Goal: Task Accomplishment & Management: Use online tool/utility

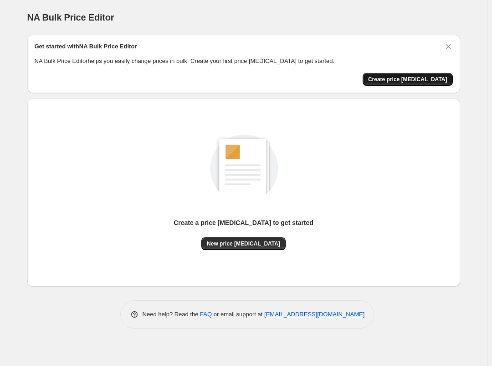
click at [404, 80] on span "Create price [MEDICAL_DATA]" at bounding box center [407, 79] width 79 height 7
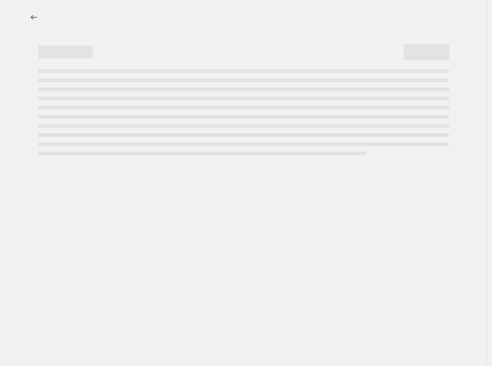
select select "percentage"
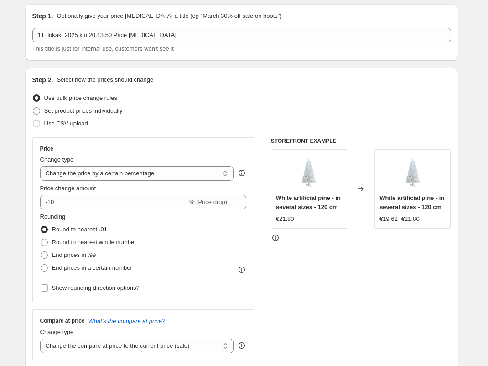
scroll to position [46, 0]
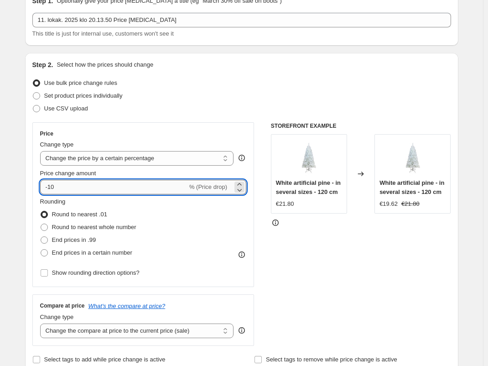
click at [51, 185] on input "-10" at bounding box center [113, 187] width 147 height 15
click at [68, 185] on input "10" at bounding box center [108, 187] width 137 height 15
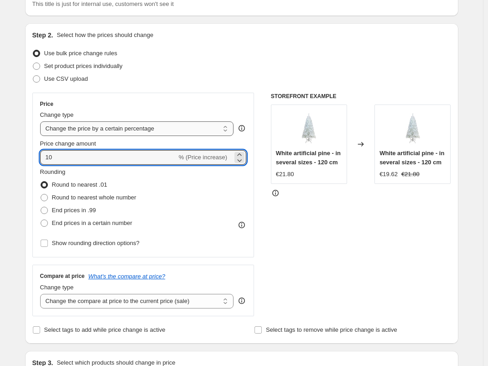
scroll to position [91, 0]
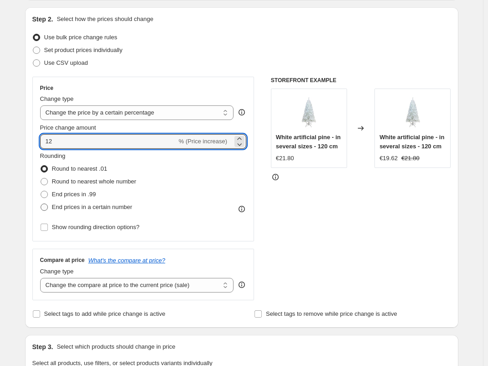
type input "12"
click at [48, 206] on span at bounding box center [44, 206] width 7 height 7
click at [41, 204] on input "End prices in a certain number" at bounding box center [41, 203] width 0 height 0
radio input "true"
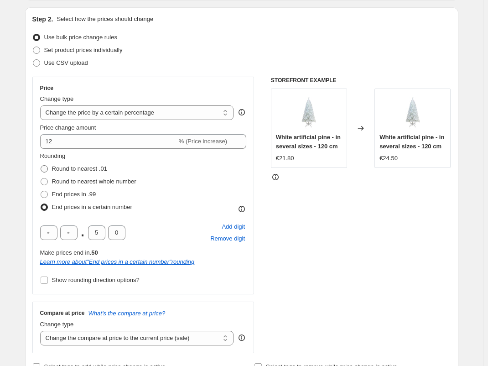
click at [51, 169] on label "Round to nearest .01" at bounding box center [73, 168] width 67 height 13
click at [41, 165] on input "Round to nearest .01" at bounding box center [41, 165] width 0 height 0
radio input "true"
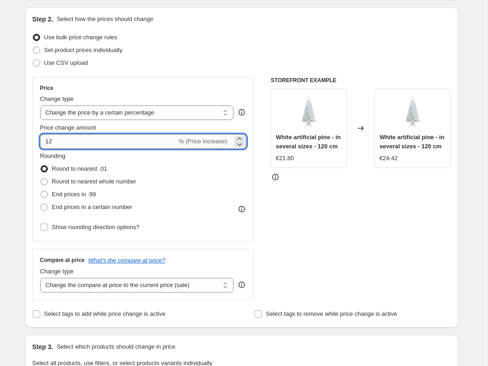
click at [74, 135] on input "12" at bounding box center [108, 141] width 137 height 15
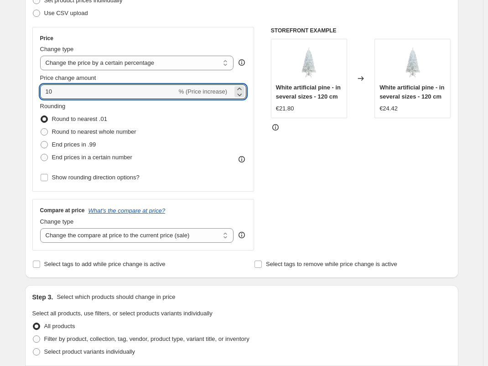
scroll to position [182, 0]
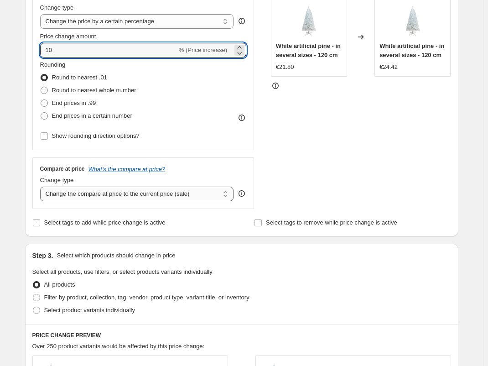
type input "10"
click at [216, 196] on select "Change the compare at price to the current price (sale) Change the compare at p…" at bounding box center [137, 193] width 194 height 15
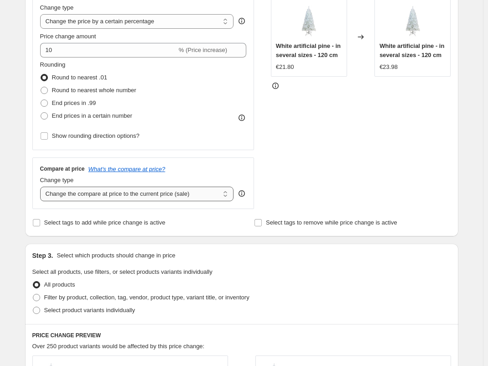
click at [216, 196] on select "Change the compare at price to the current price (sale) Change the compare at p…" at bounding box center [137, 193] width 194 height 15
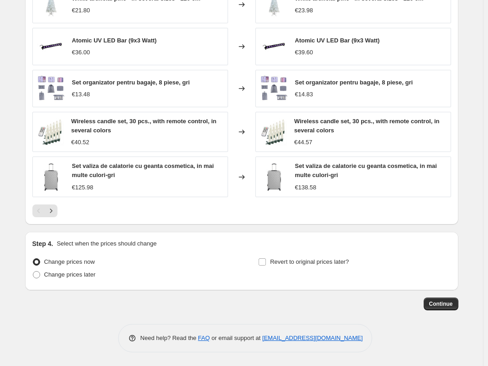
scroll to position [552, 0]
click at [54, 212] on icon "Next" at bounding box center [50, 210] width 9 height 9
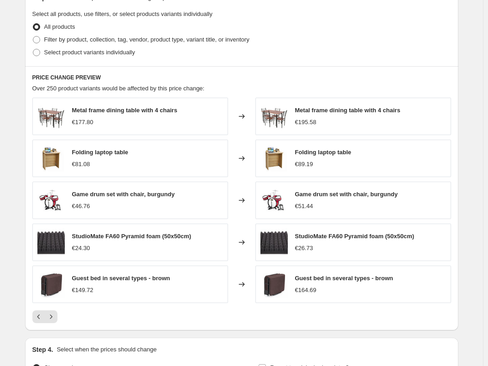
scroll to position [455, 0]
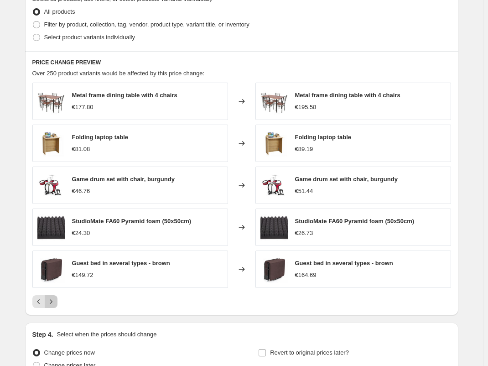
click at [55, 300] on icon "Next" at bounding box center [50, 301] width 9 height 9
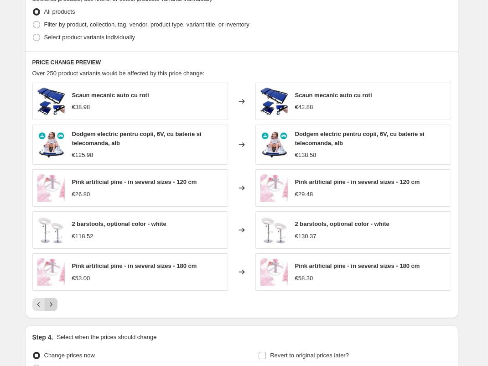
click at [56, 303] on icon "Next" at bounding box center [50, 303] width 9 height 9
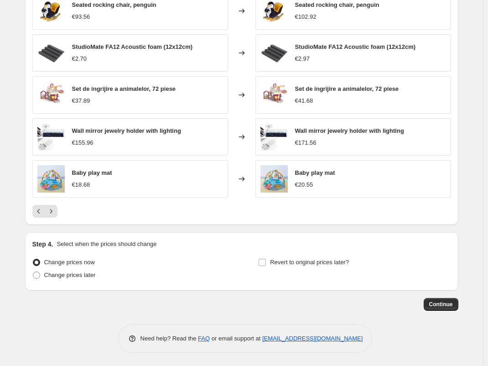
scroll to position [546, 0]
click at [449, 305] on span "Continue" at bounding box center [441, 303] width 24 height 7
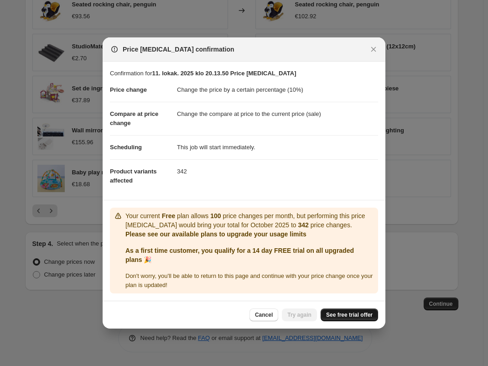
click at [338, 314] on span "See free trial offer" at bounding box center [349, 314] width 46 height 7
click at [269, 319] on button "Cancel" at bounding box center [263, 314] width 29 height 13
